Goal: Check status: Check status

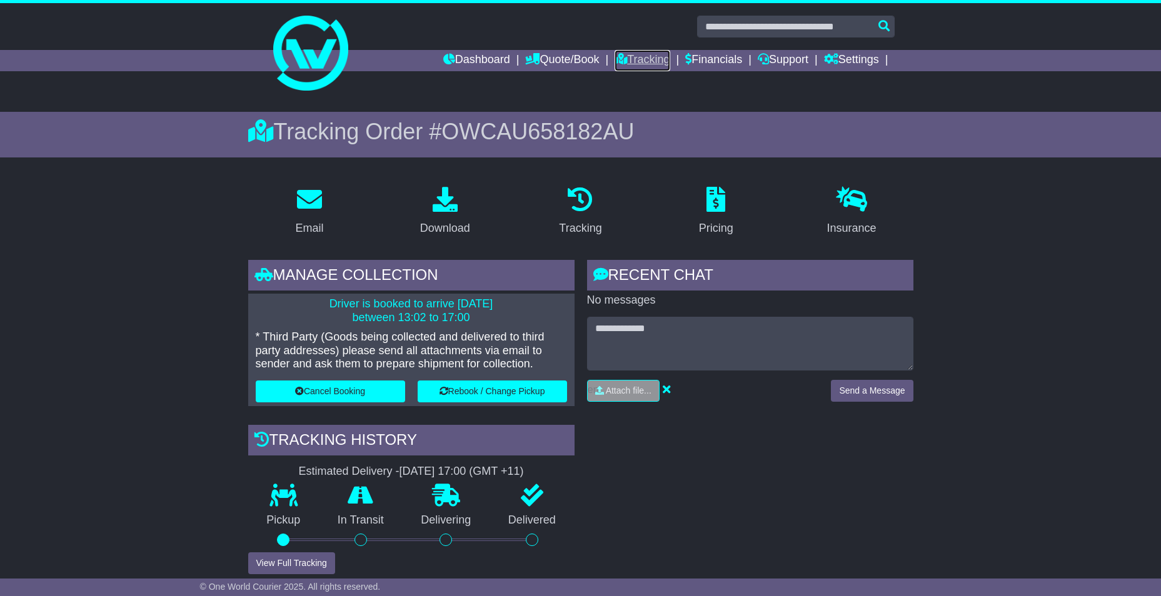
click at [655, 58] on link "Tracking" at bounding box center [642, 60] width 55 height 21
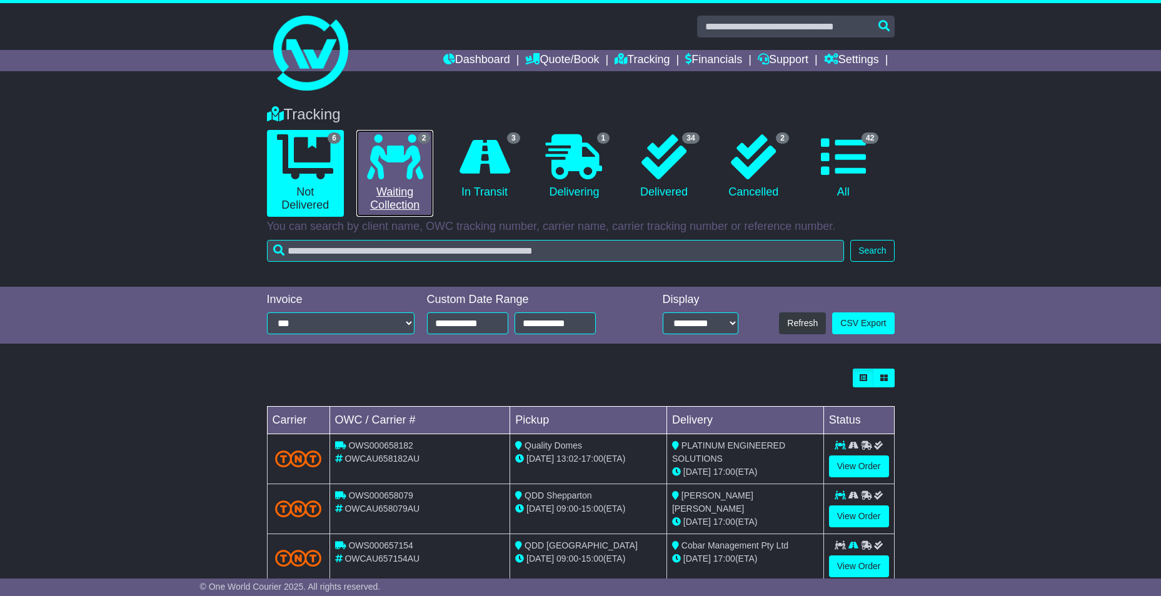
click at [406, 177] on icon at bounding box center [395, 156] width 56 height 45
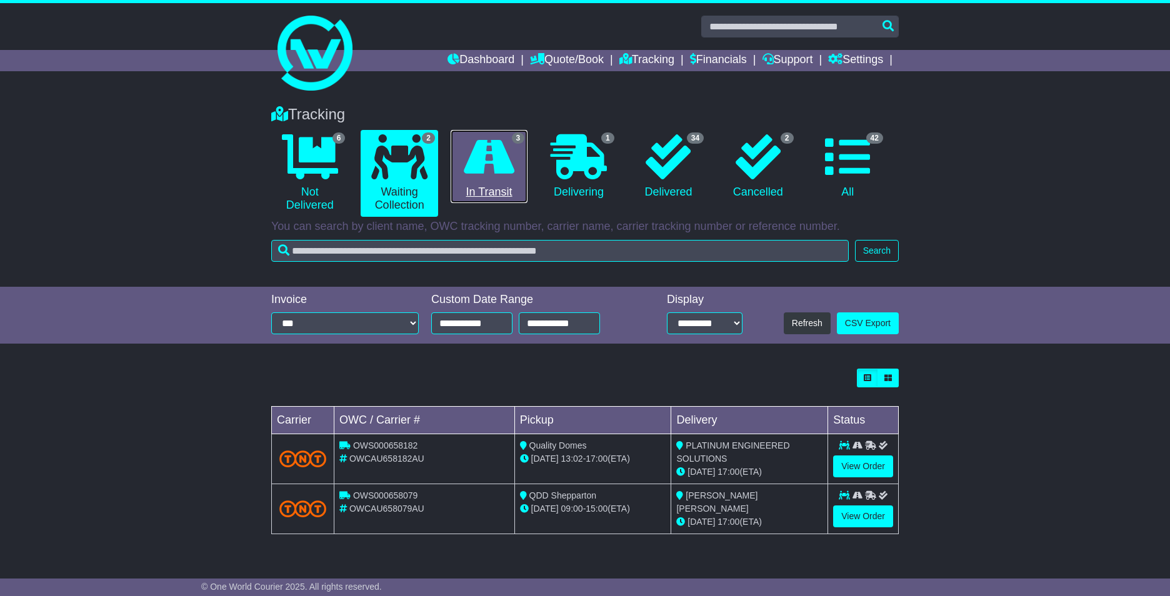
click at [486, 180] on link "3 In Transit" at bounding box center [489, 167] width 77 height 74
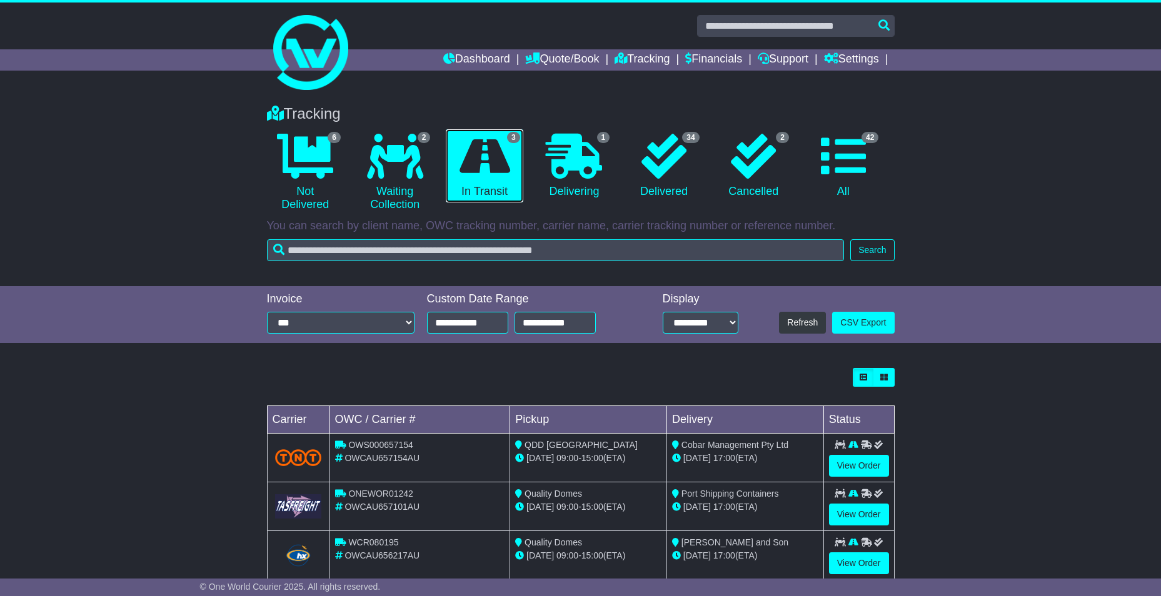
scroll to position [29, 0]
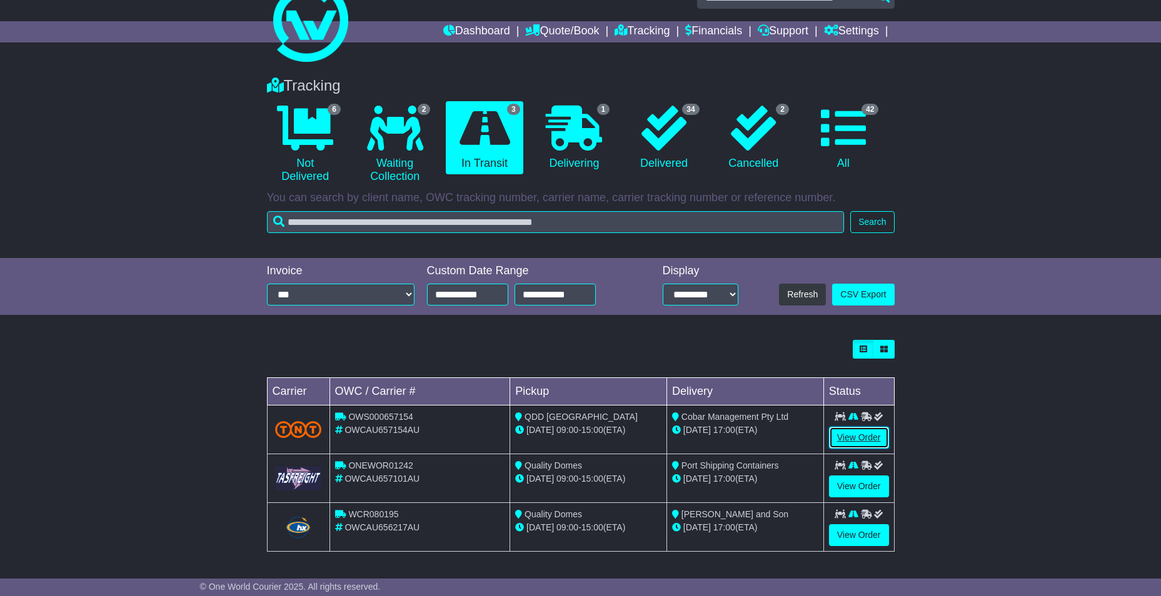
click at [848, 434] on link "View Order" at bounding box center [859, 438] width 60 height 22
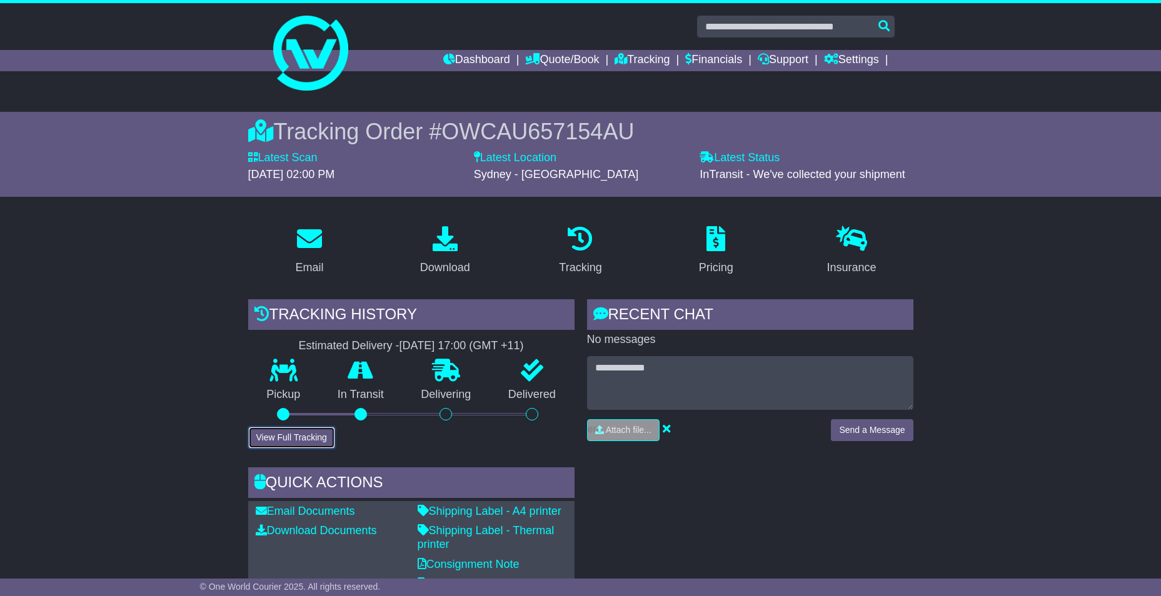
click at [314, 441] on button "View Full Tracking" at bounding box center [291, 438] width 87 height 22
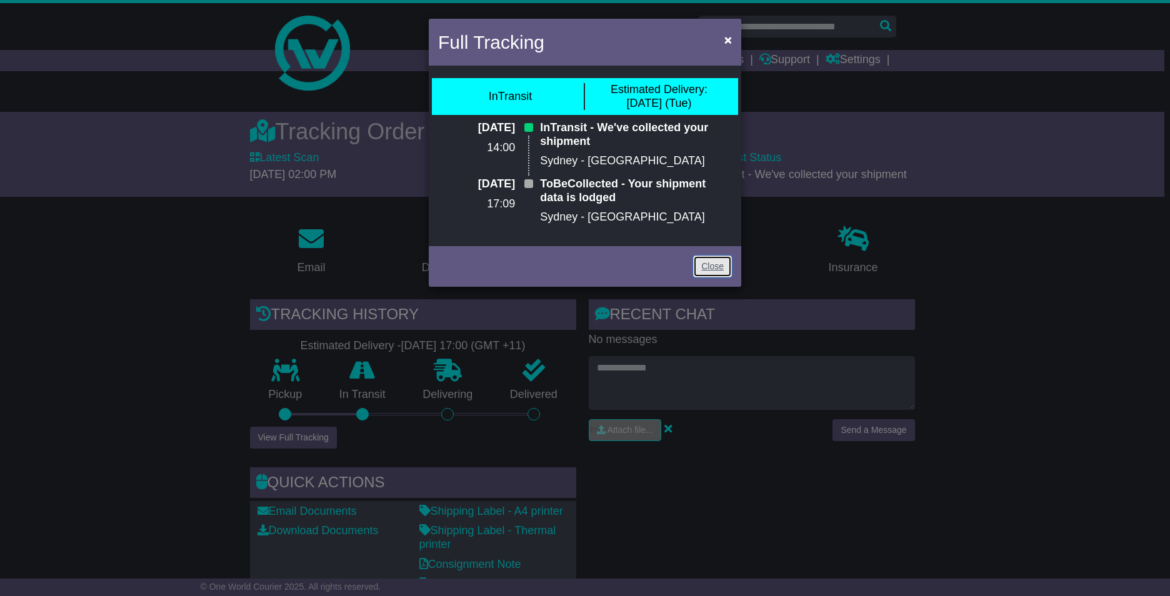
click at [720, 269] on link "Close" at bounding box center [712, 267] width 39 height 22
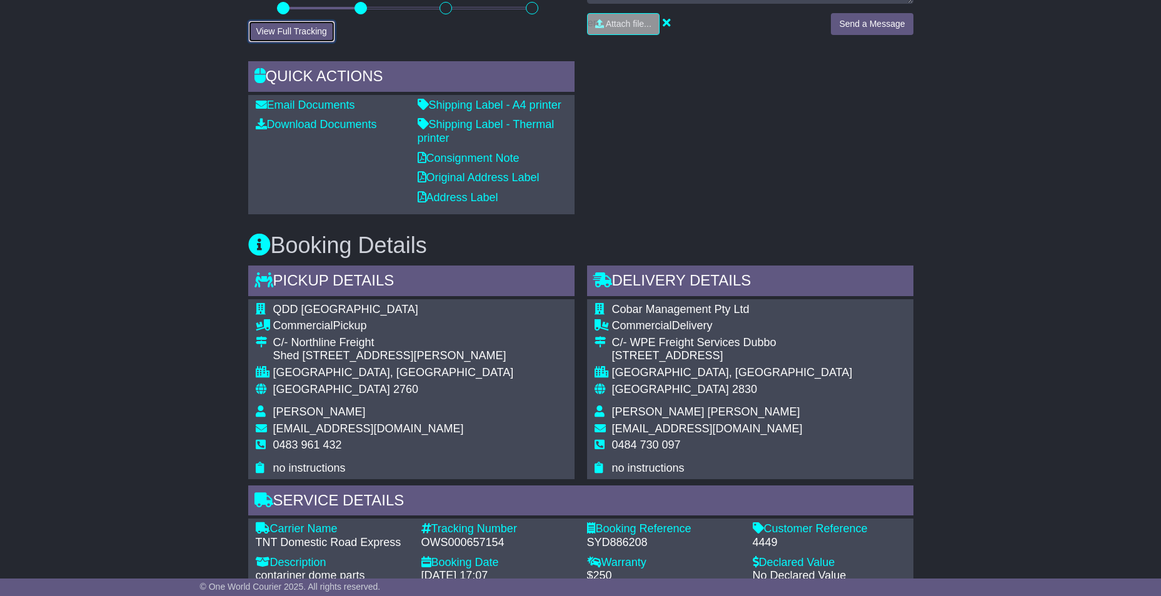
scroll to position [438, 0]
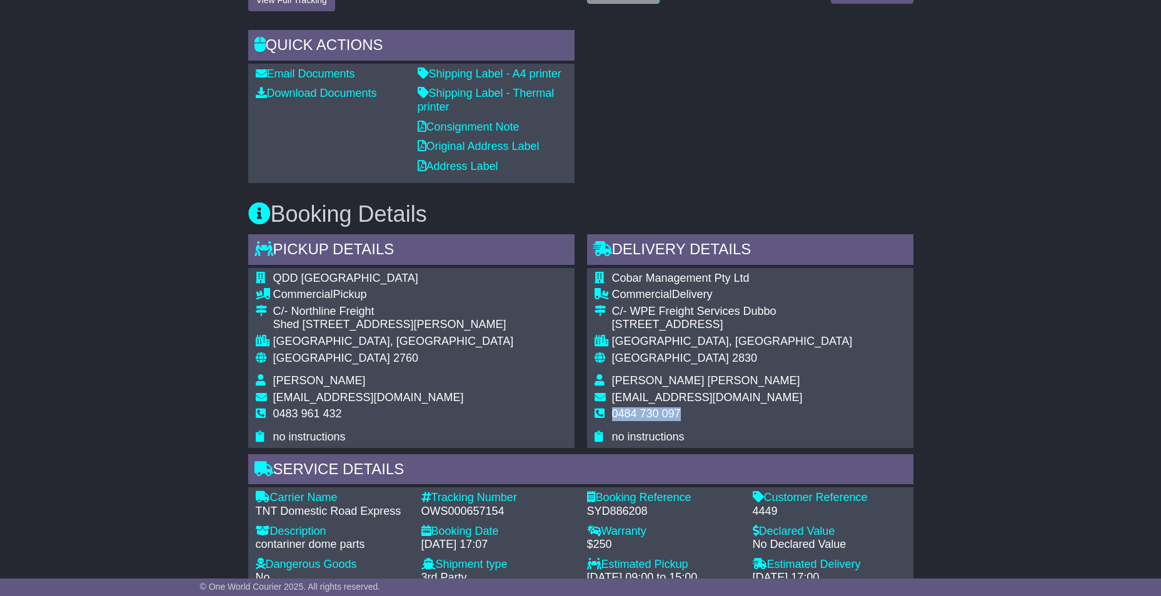
drag, startPoint x: 678, startPoint y: 414, endPoint x: 613, endPoint y: 418, distance: 65.8
click at [613, 418] on span "0484 730 097" at bounding box center [646, 414] width 69 height 13
drag, startPoint x: 613, startPoint y: 418, endPoint x: 637, endPoint y: 417, distance: 24.4
copy span "0484 730 097"
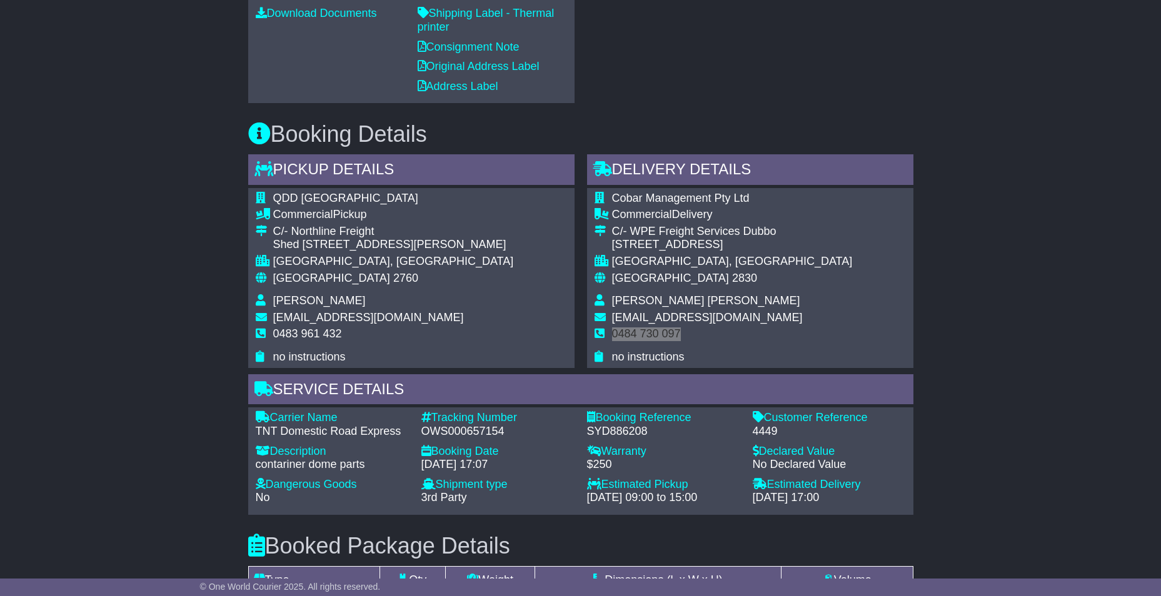
scroll to position [563, 0]
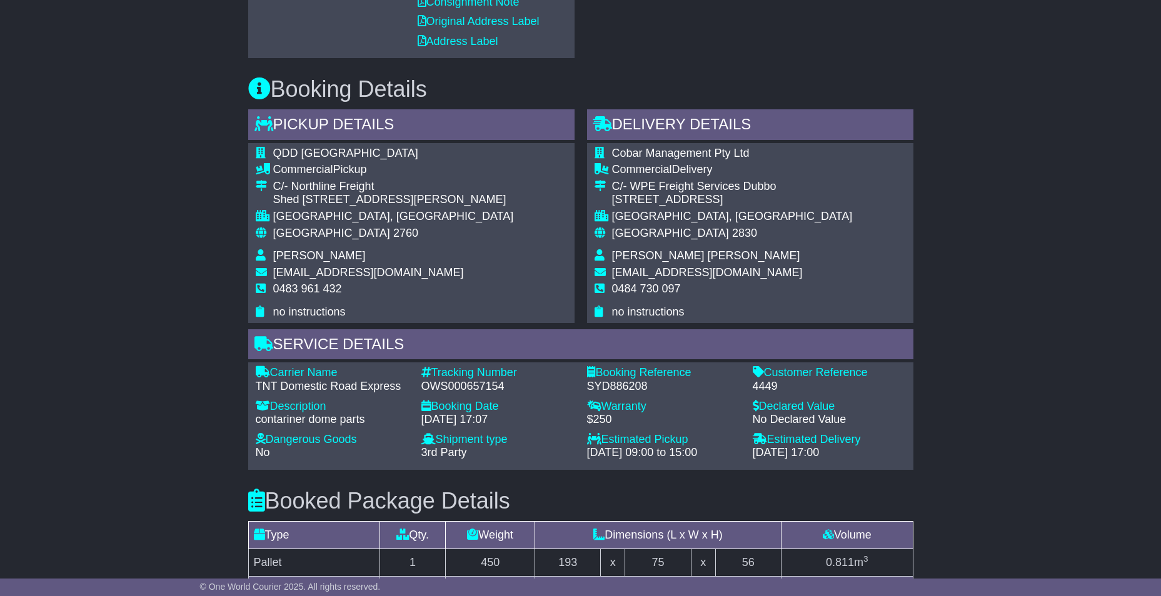
click at [450, 386] on div "OWS000657154" at bounding box center [497, 387] width 153 height 14
copy div "OWS000657154"
